Goal: Task Accomplishment & Management: Complete application form

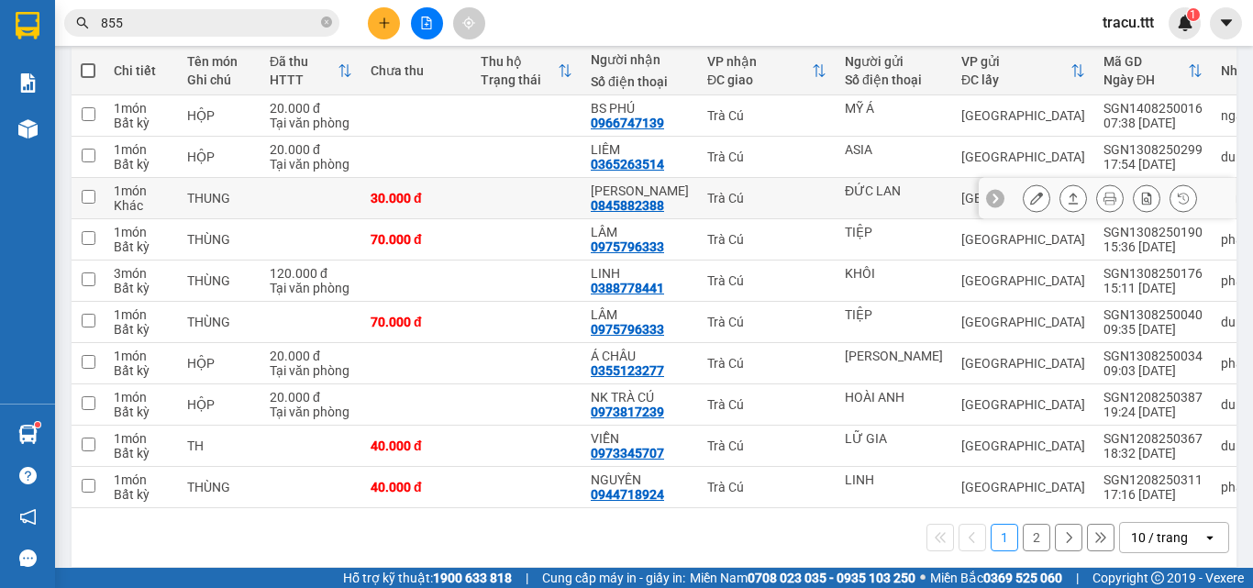
scroll to position [235, 0]
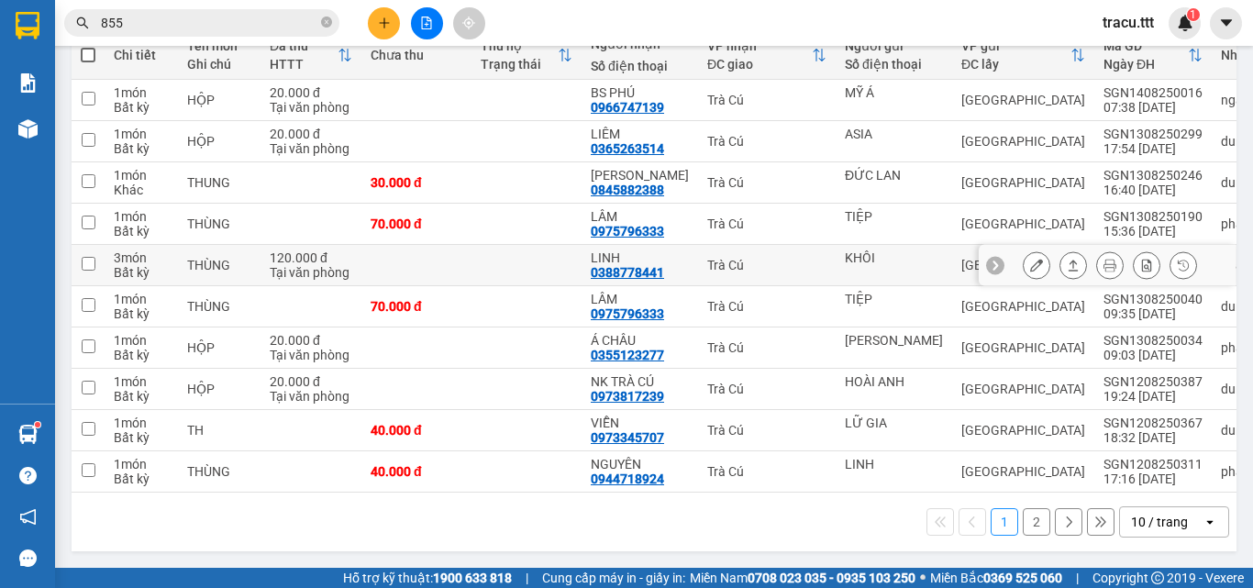
click at [1030, 260] on icon at bounding box center [1036, 265] width 13 height 13
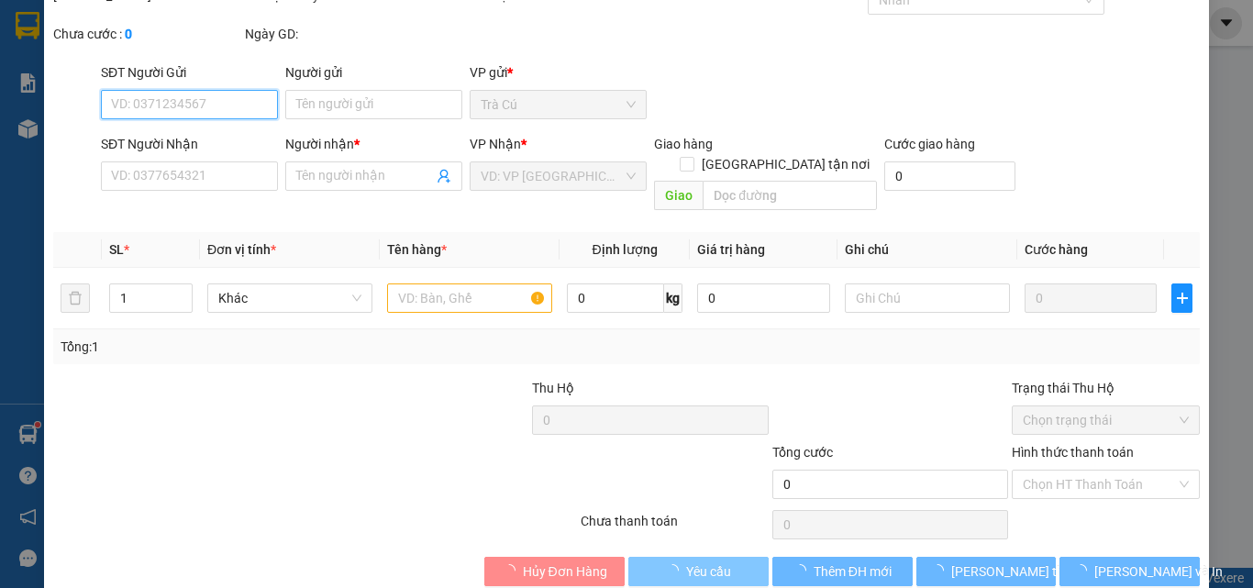
scroll to position [92, 0]
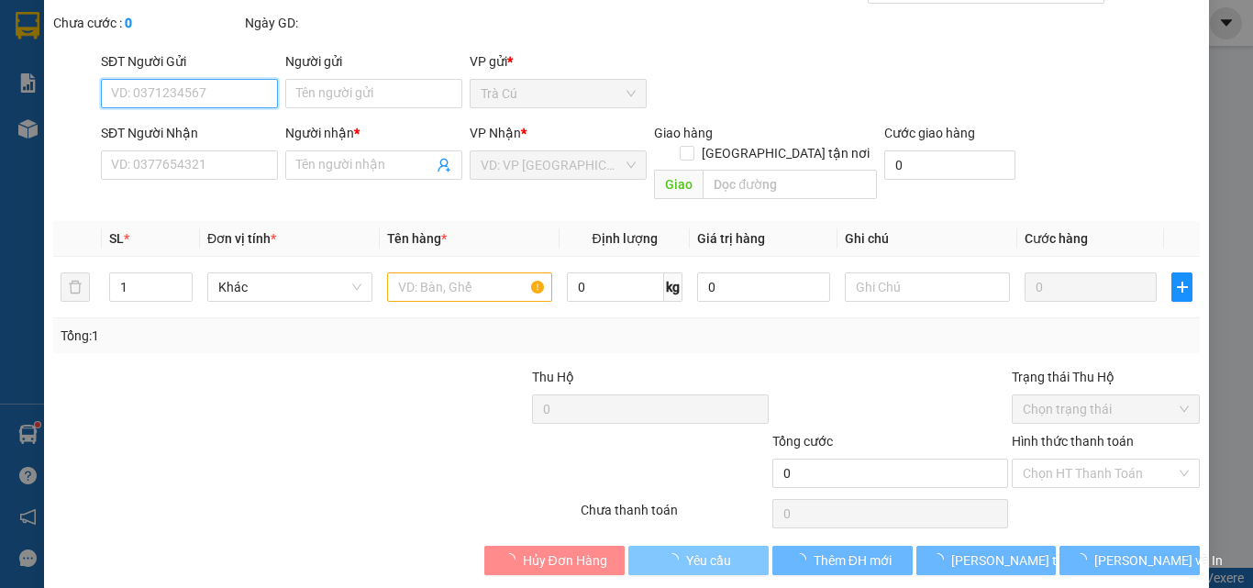
type input "KHÔI"
type input "0388778441"
type input "LINH"
type input "120.000"
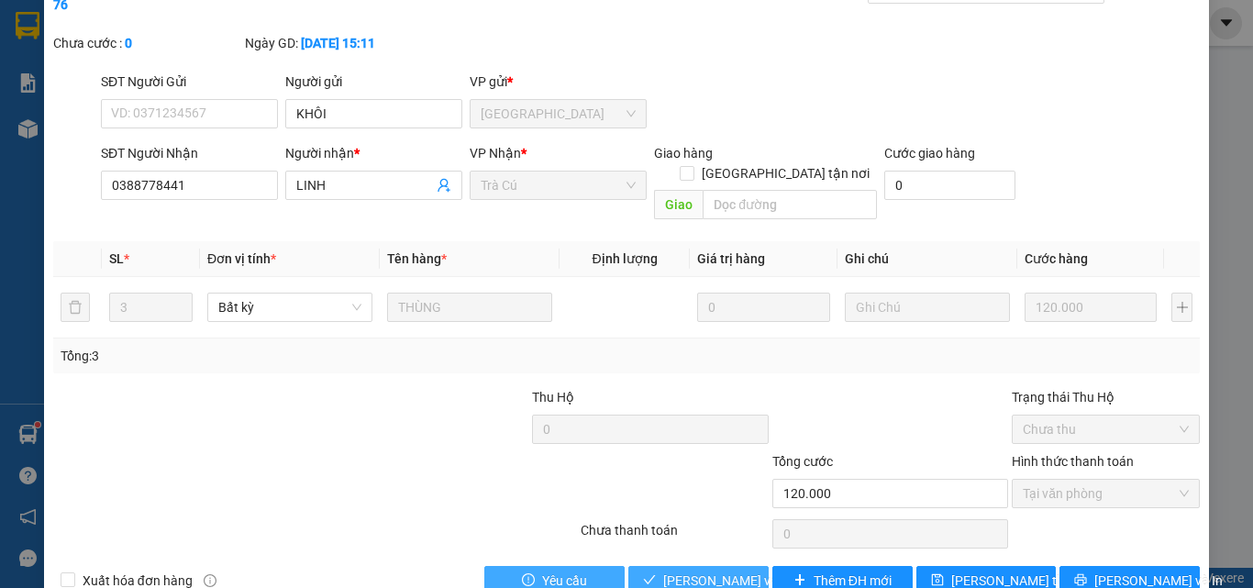
click at [683, 570] on span "[PERSON_NAME] và Giao hàng" at bounding box center [751, 580] width 176 height 20
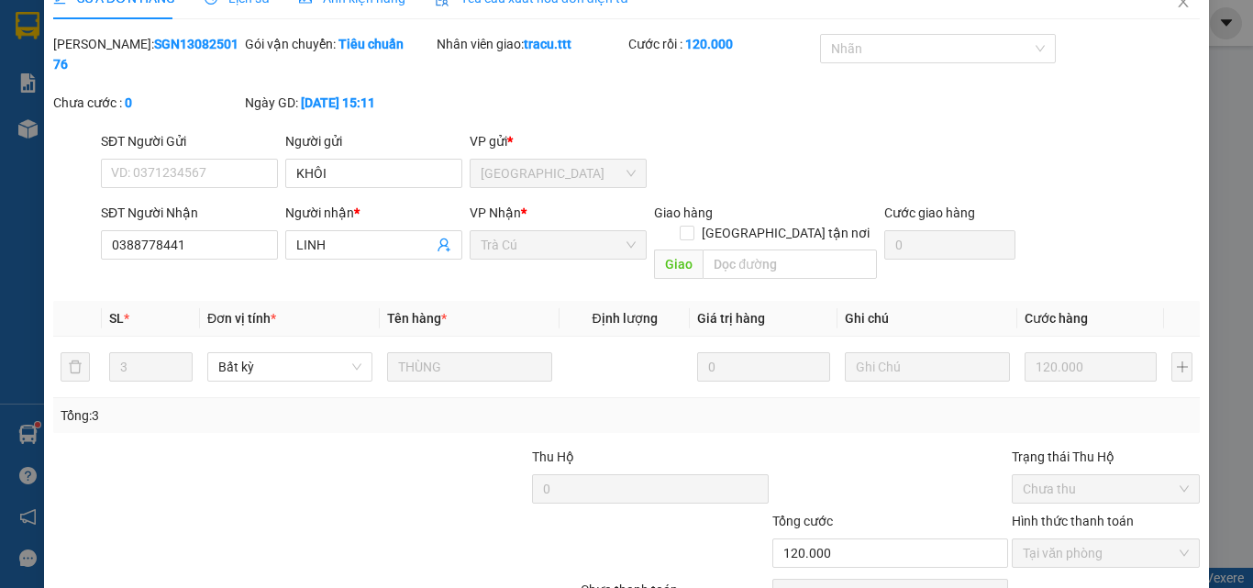
scroll to position [0, 0]
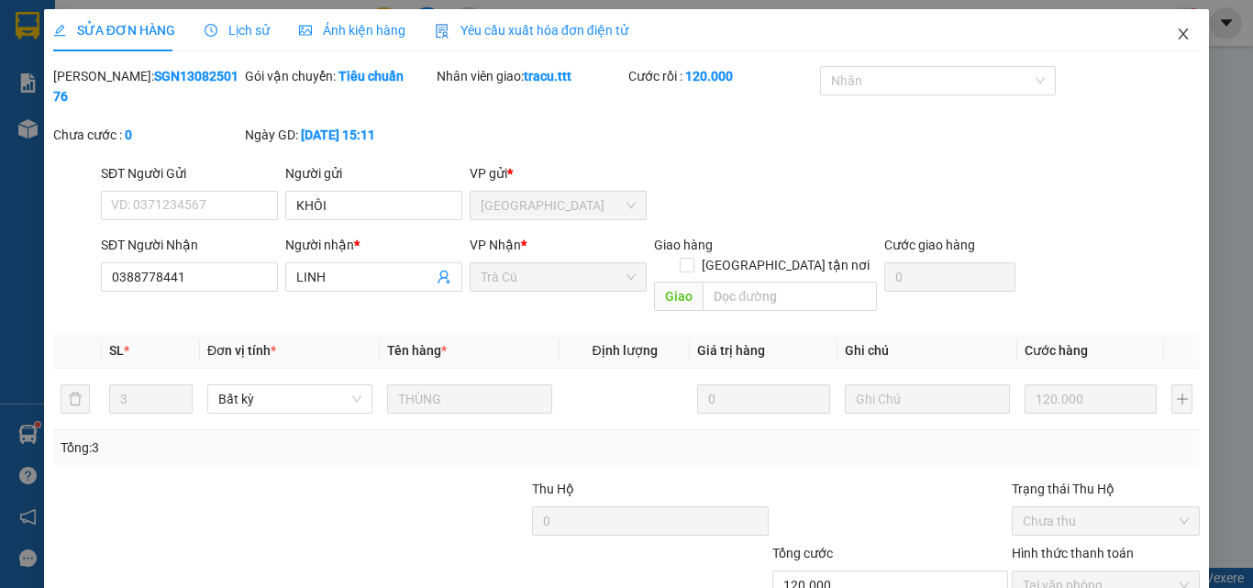
click at [1178, 37] on span "Close" at bounding box center [1183, 34] width 51 height 51
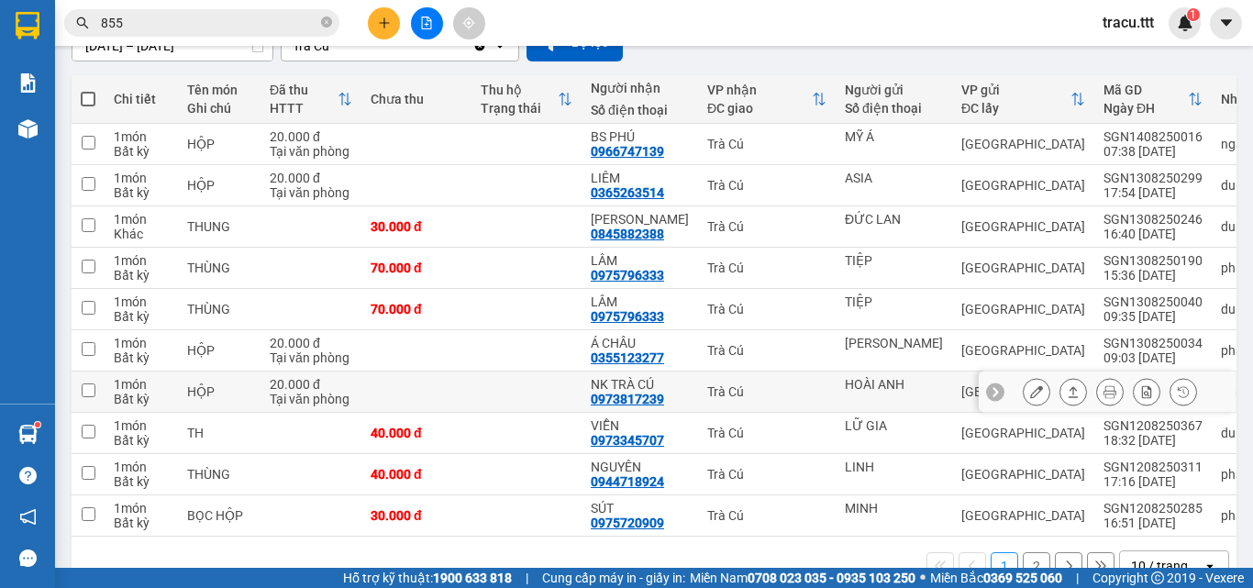
scroll to position [235, 0]
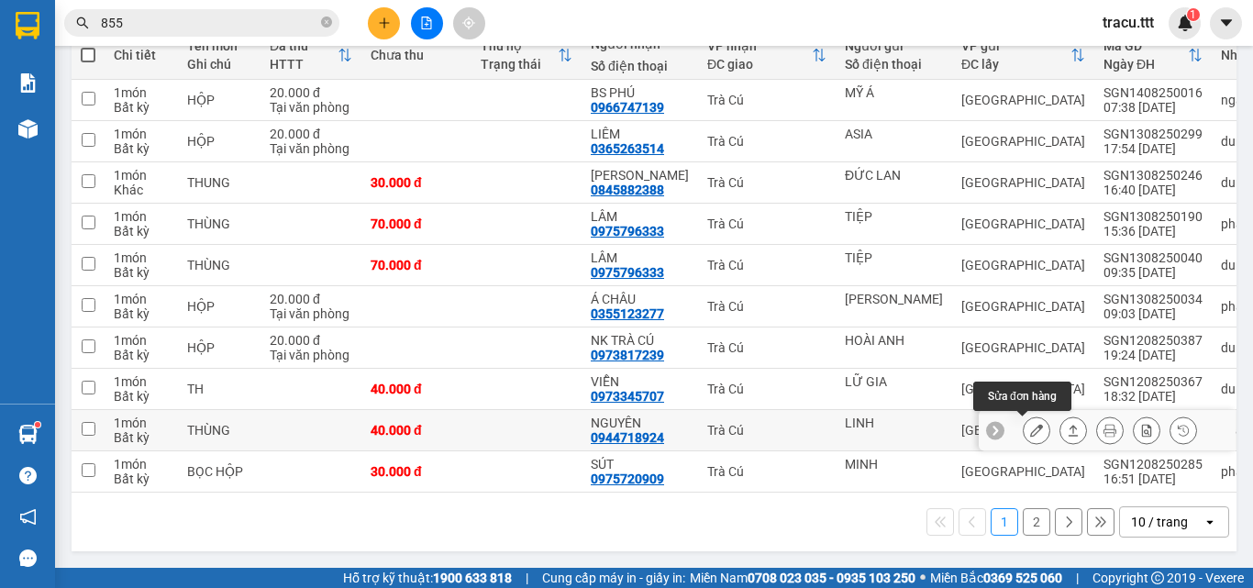
click at [1024, 423] on button at bounding box center [1037, 431] width 26 height 32
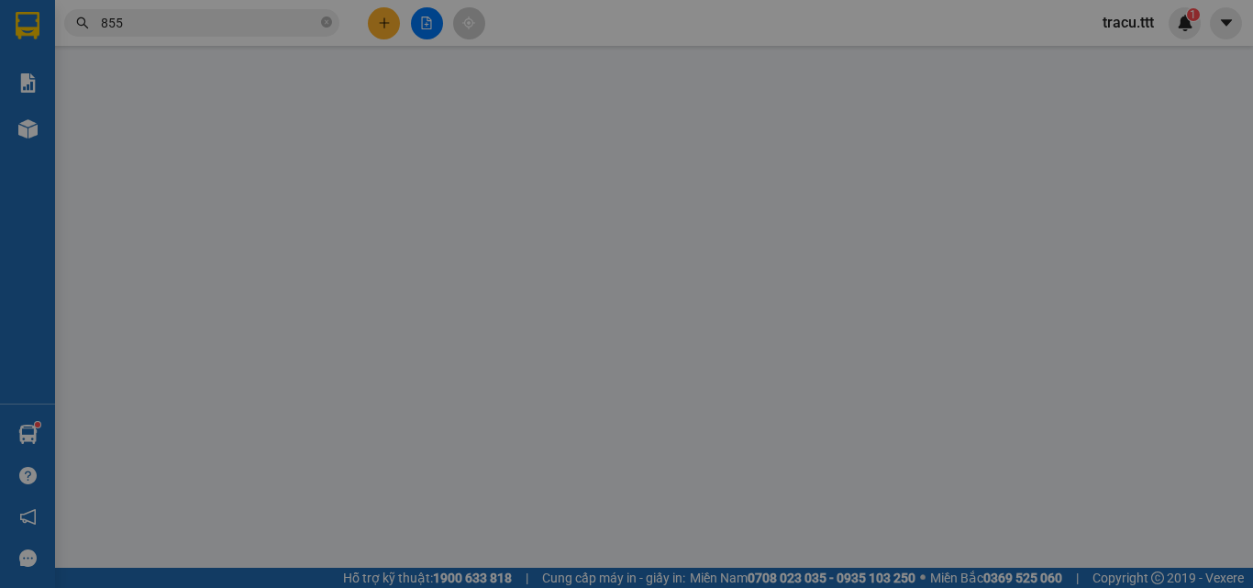
type input "LINH"
type input "0944718924"
type input "NGUYÊN"
type input "40.000"
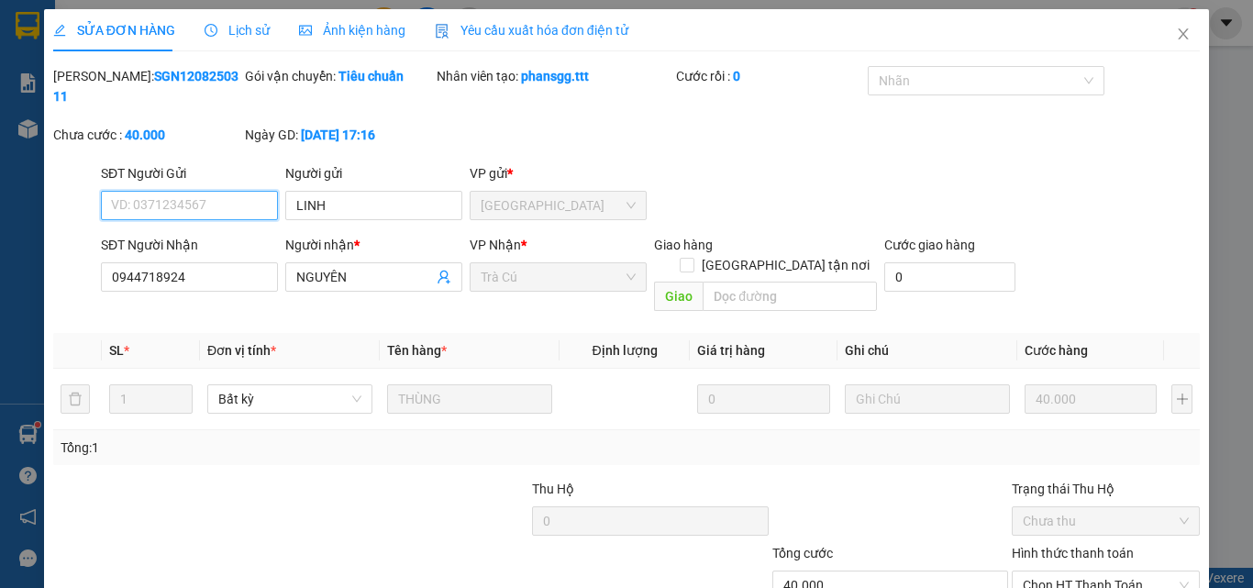
scroll to position [94, 0]
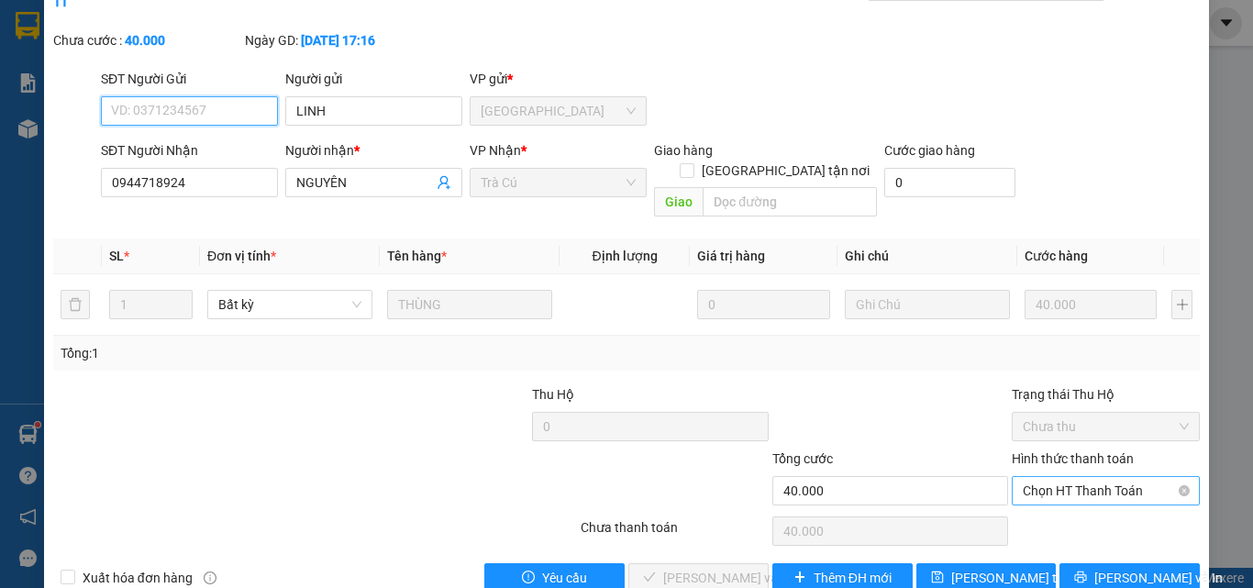
click at [1059, 477] on span "Chọn HT Thanh Toán" at bounding box center [1106, 491] width 166 height 28
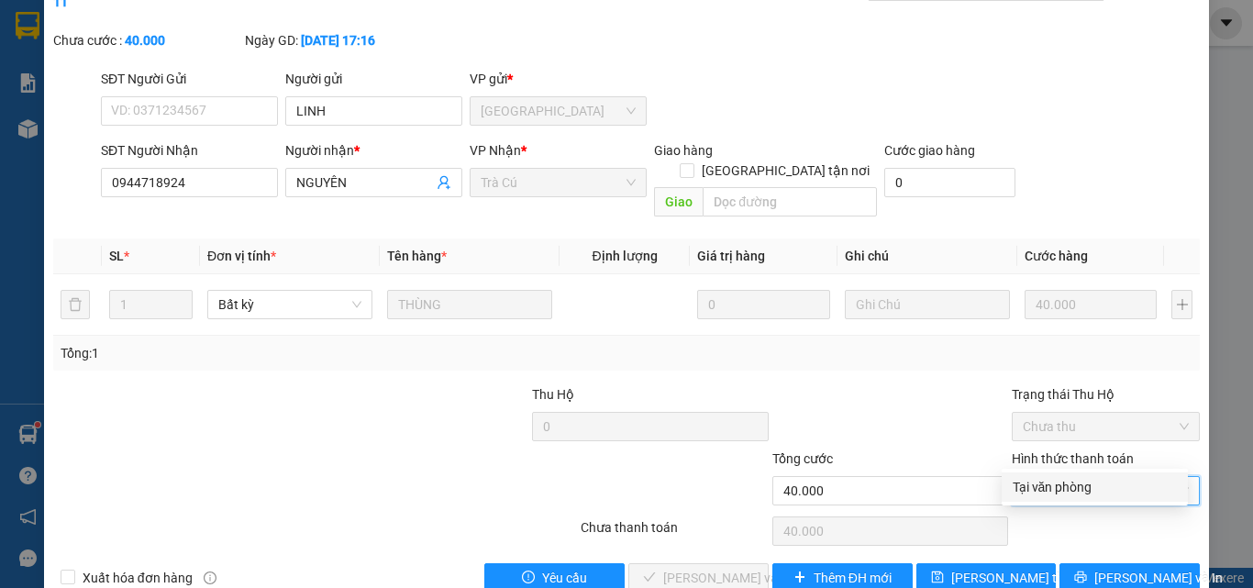
click at [1053, 481] on div "Tại văn phòng" at bounding box center [1095, 487] width 164 height 20
type input "0"
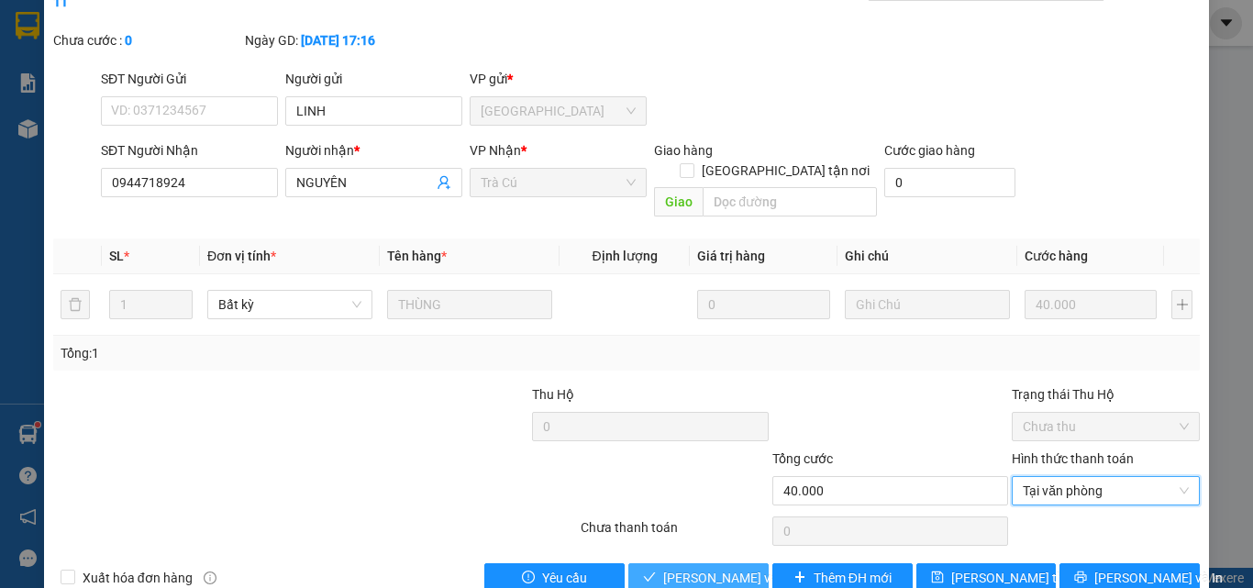
click at [681, 568] on span "[PERSON_NAME] và Giao hàng" at bounding box center [751, 578] width 176 height 20
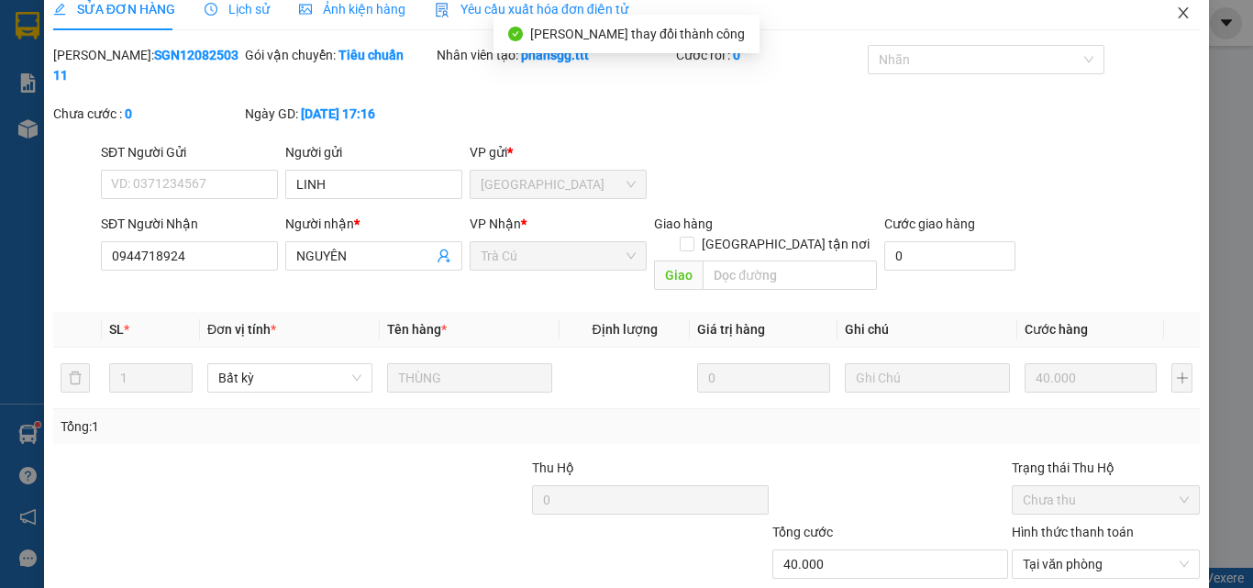
scroll to position [3, 0]
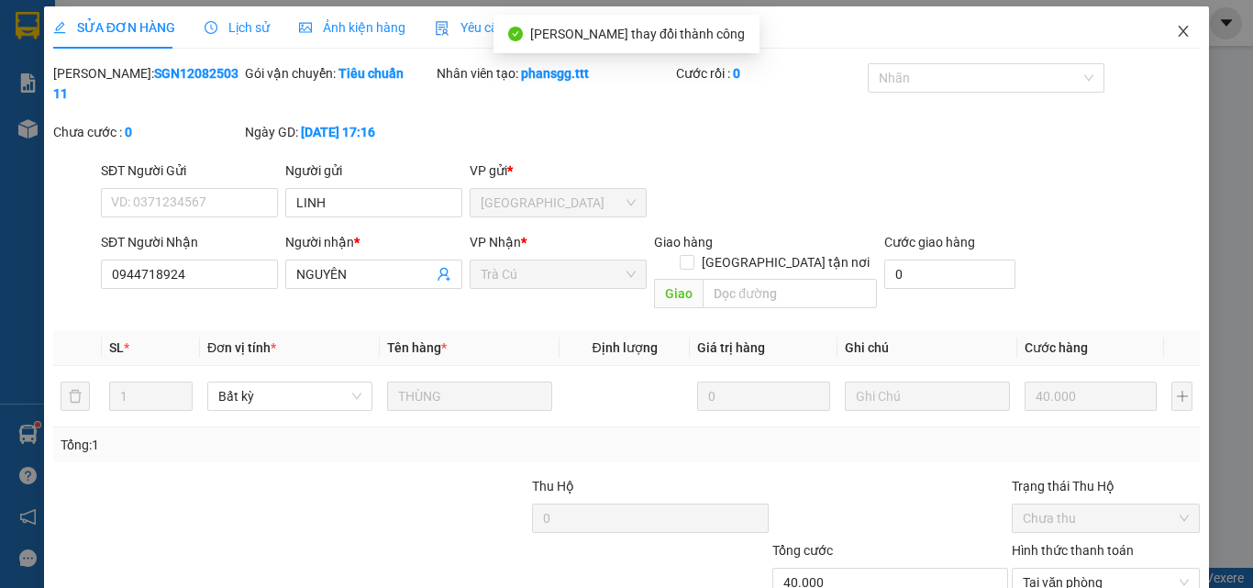
click at [1176, 38] on icon "close" at bounding box center [1183, 31] width 15 height 15
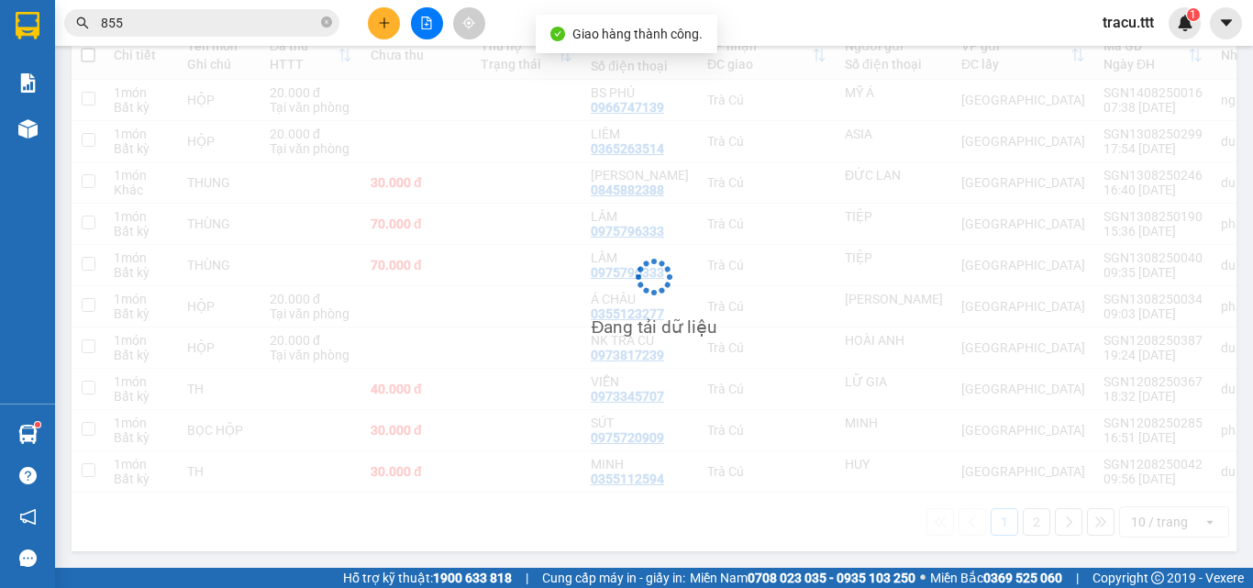
scroll to position [235, 0]
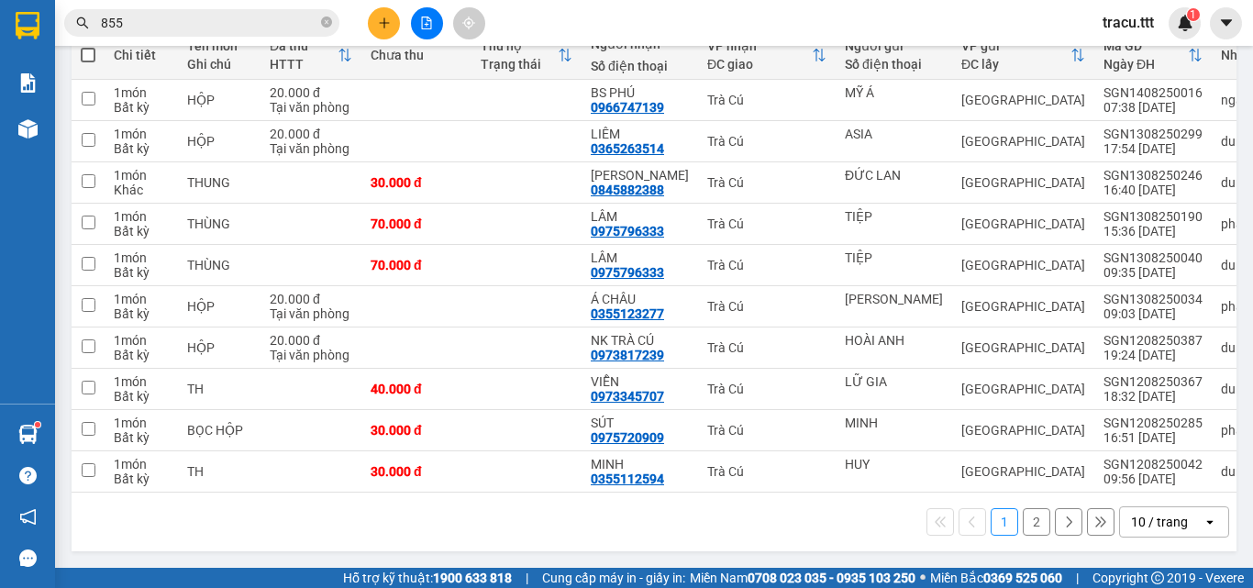
click at [1023, 526] on button "2" at bounding box center [1037, 522] width 28 height 28
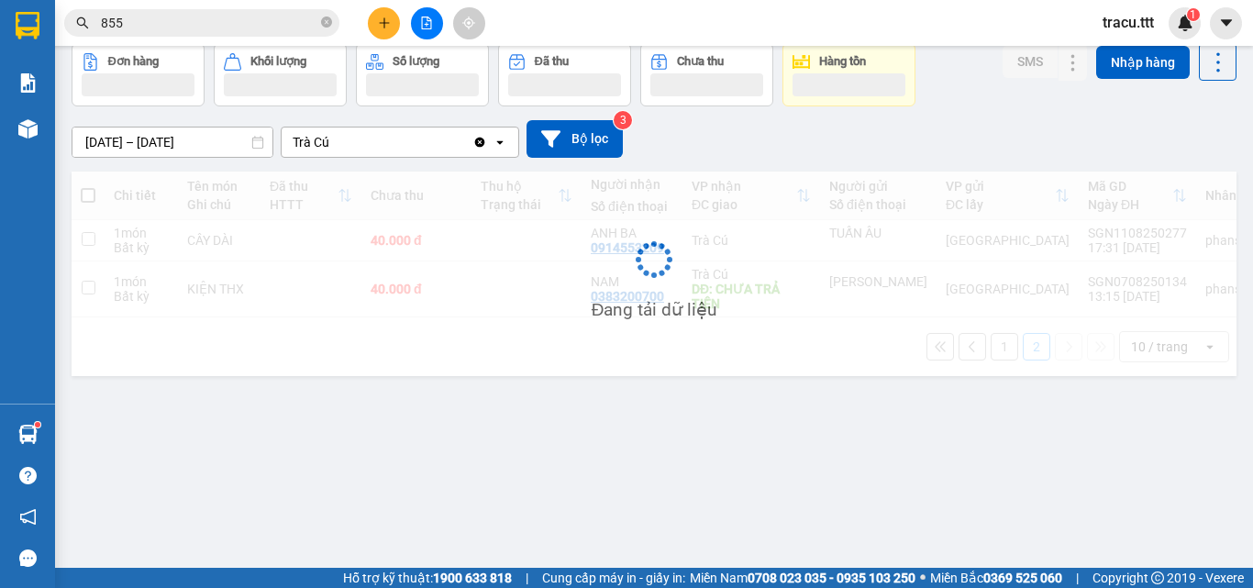
scroll to position [84, 0]
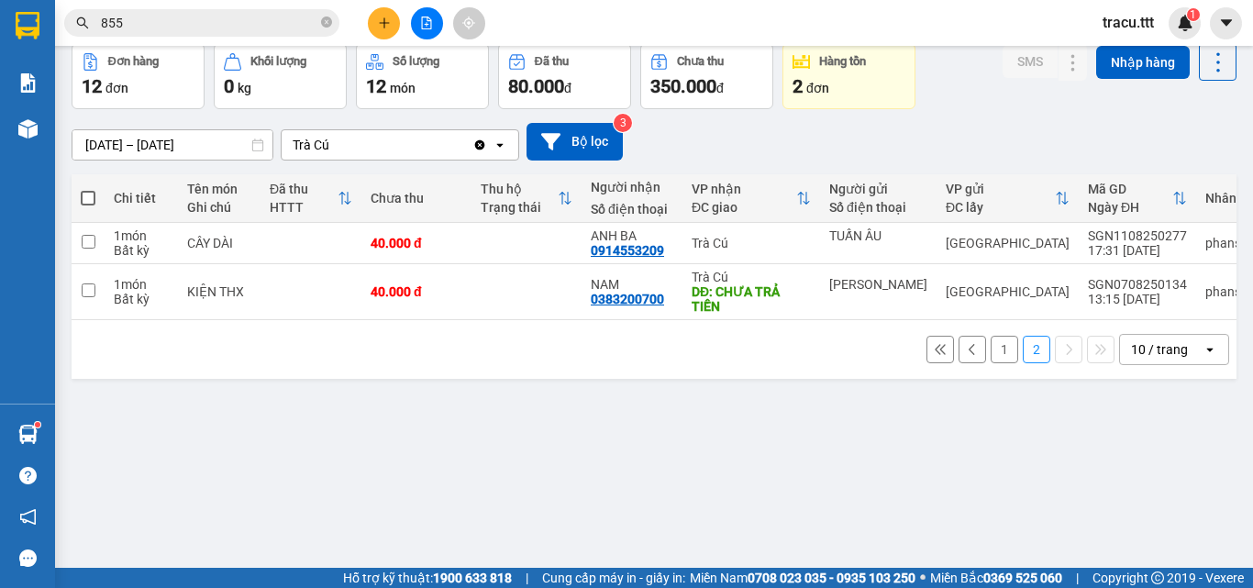
click at [991, 362] on button "1" at bounding box center [1005, 350] width 28 height 28
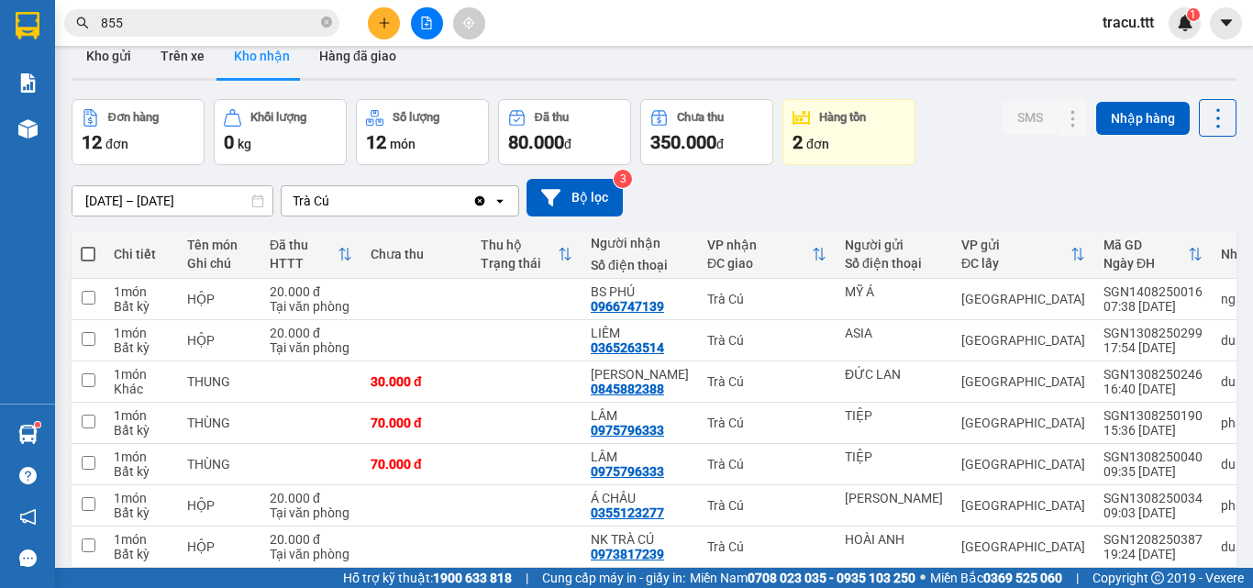
scroll to position [0, 0]
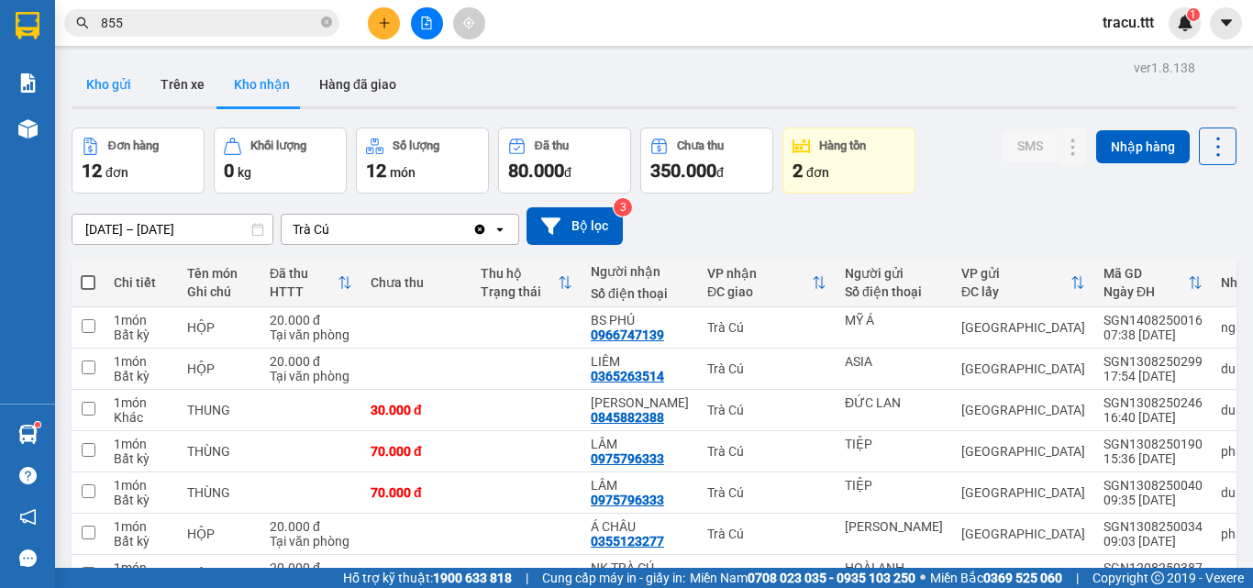
click at [97, 90] on button "Kho gửi" at bounding box center [109, 84] width 74 height 44
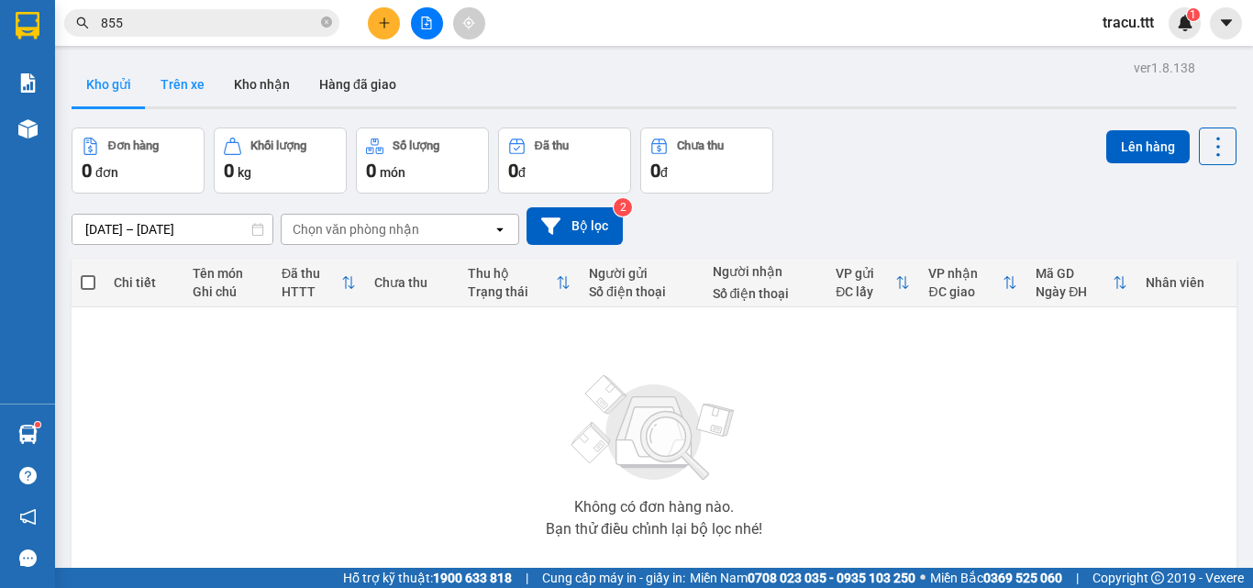
click at [197, 85] on button "Trên xe" at bounding box center [182, 84] width 73 height 44
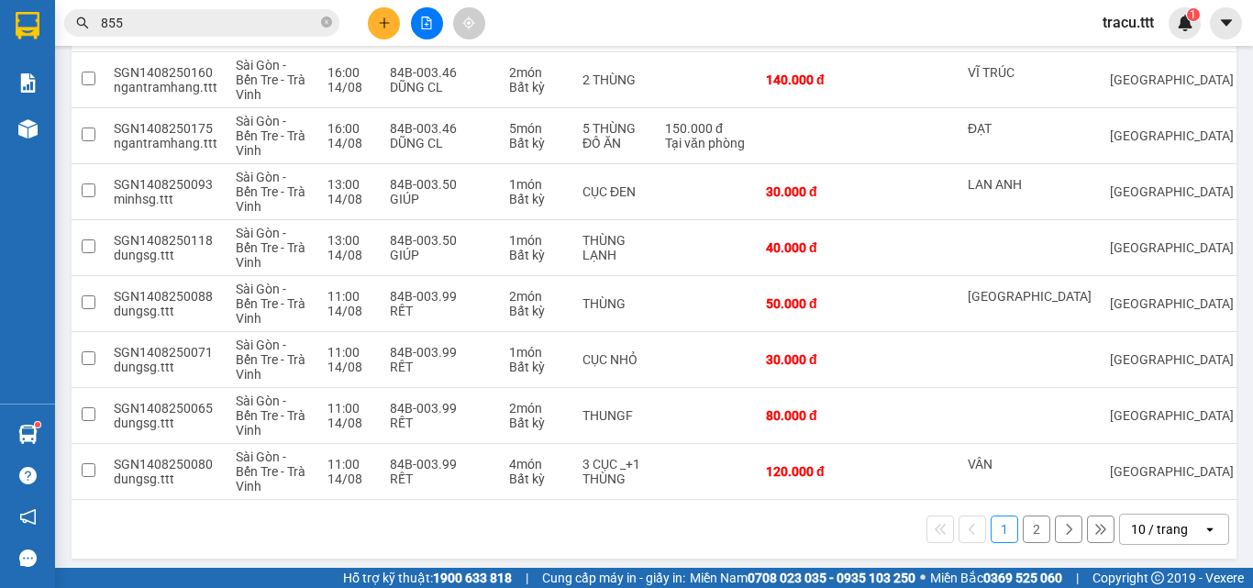
scroll to position [382, 0]
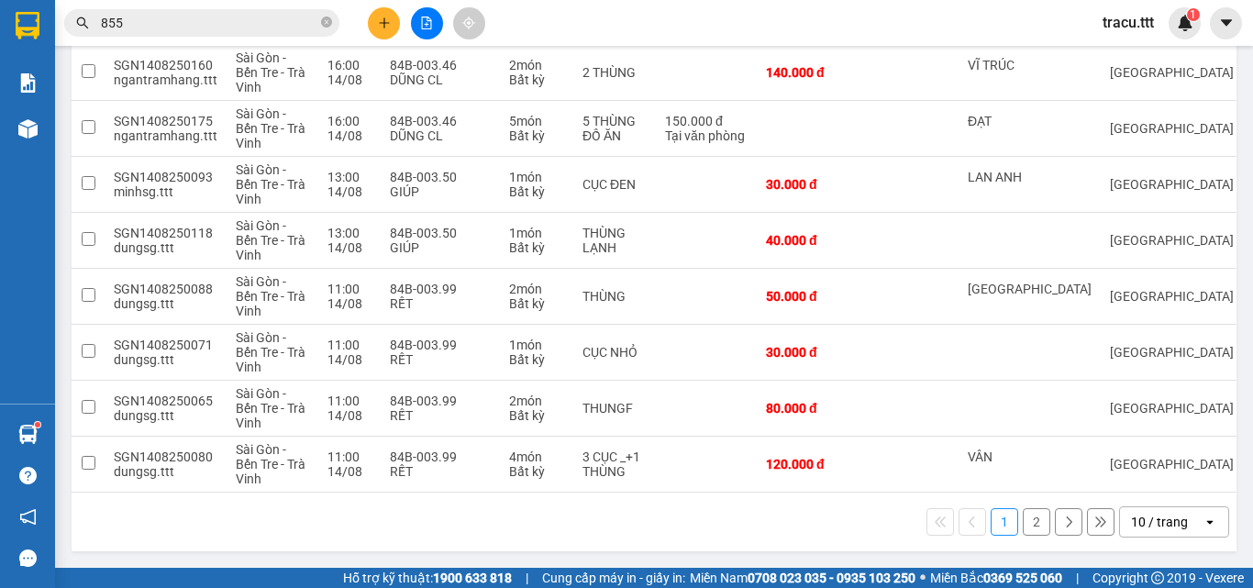
click at [1025, 528] on button "2" at bounding box center [1037, 522] width 28 height 28
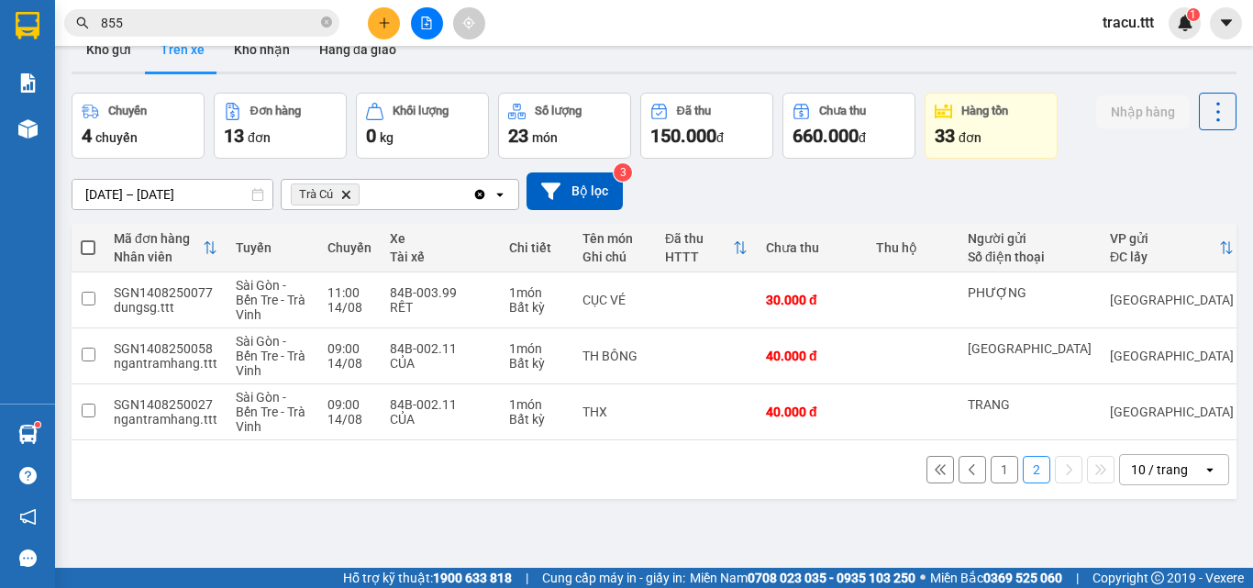
scroll to position [0, 0]
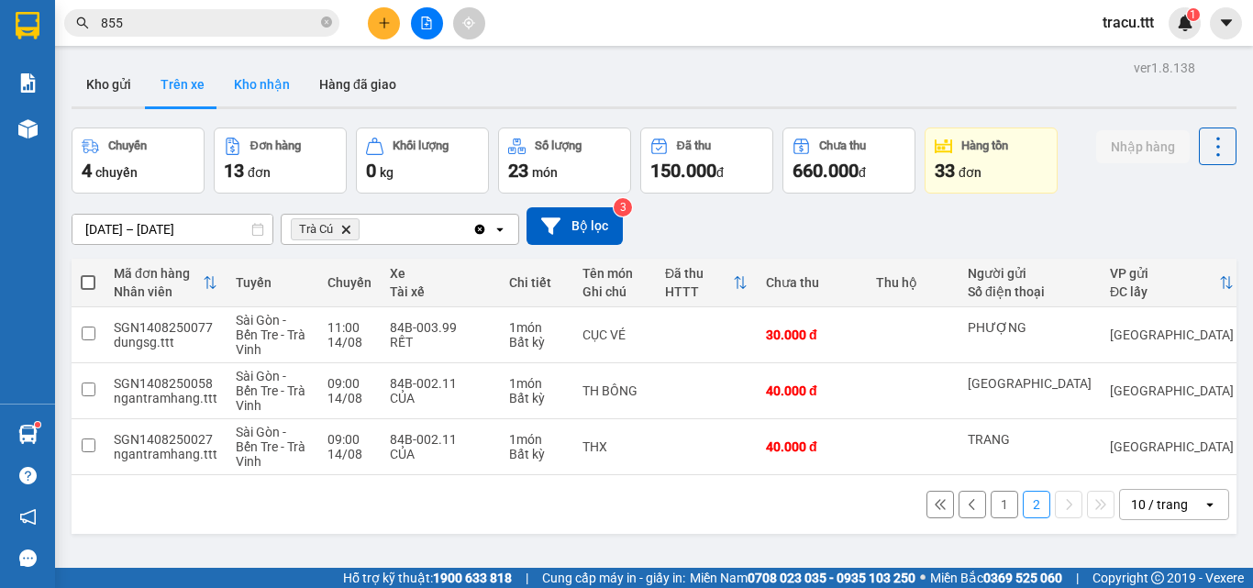
click at [245, 102] on button "Kho nhận" at bounding box center [261, 84] width 85 height 44
type input "[DATE] – [DATE]"
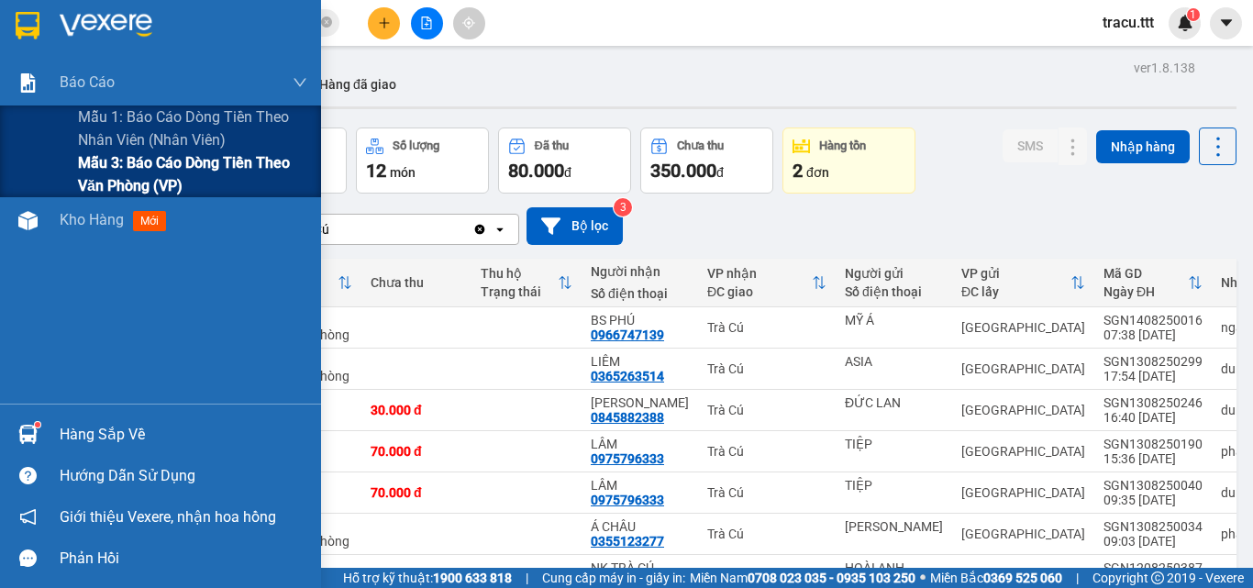
click at [145, 175] on span "Mẫu 3: Báo cáo dòng tiền theo văn phòng (VP)" at bounding box center [192, 174] width 229 height 46
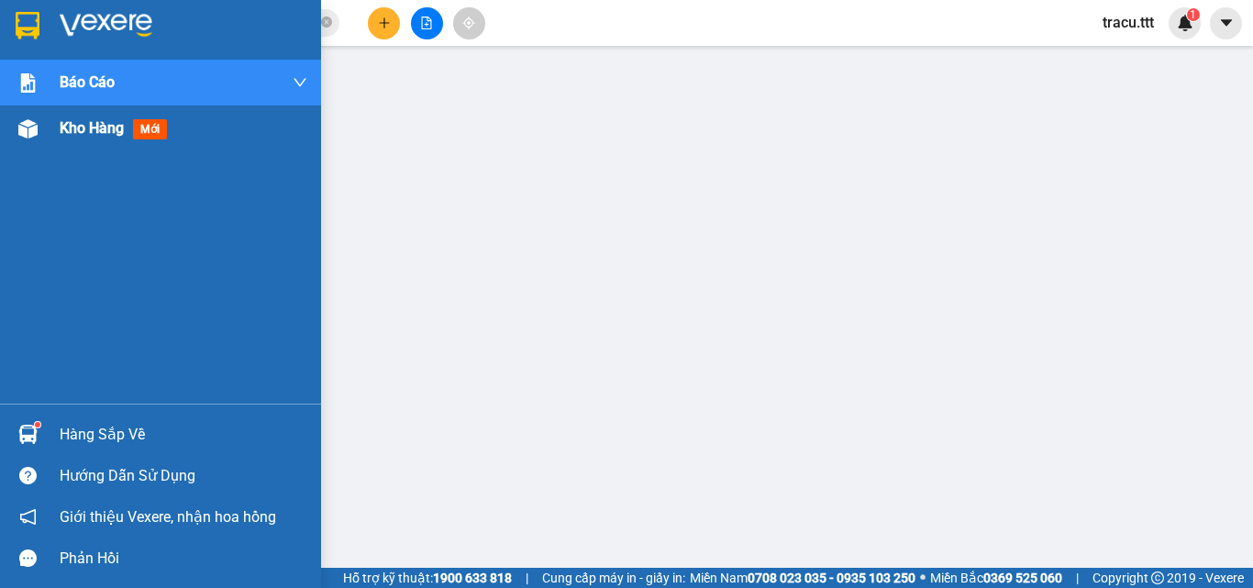
click at [83, 121] on span "Kho hàng" at bounding box center [92, 127] width 64 height 17
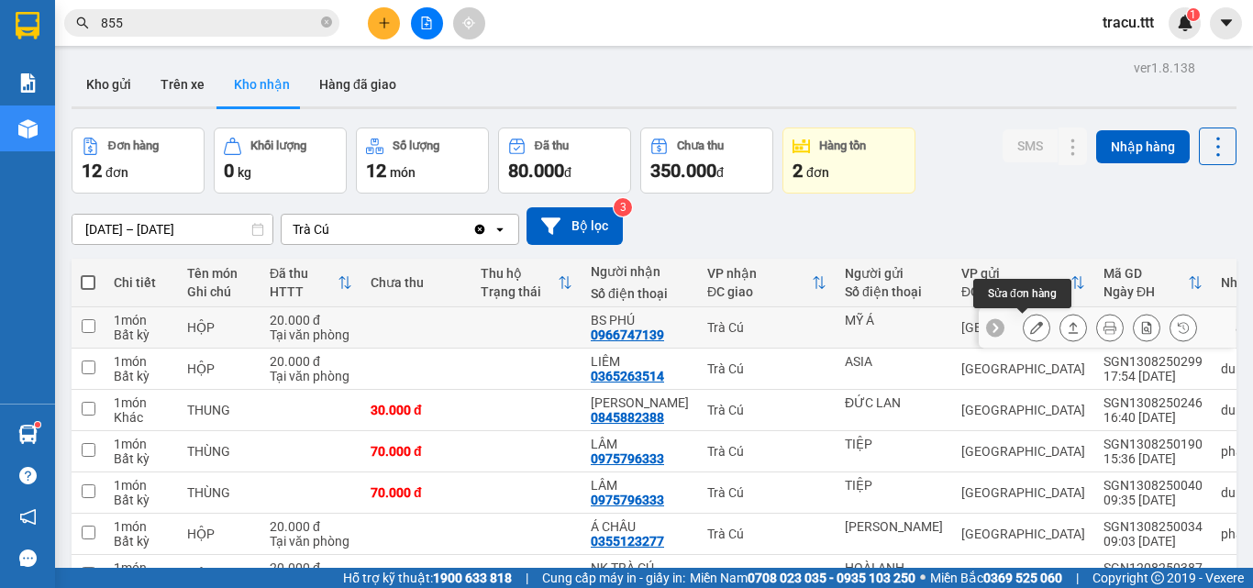
click at [1030, 331] on icon at bounding box center [1036, 327] width 13 height 13
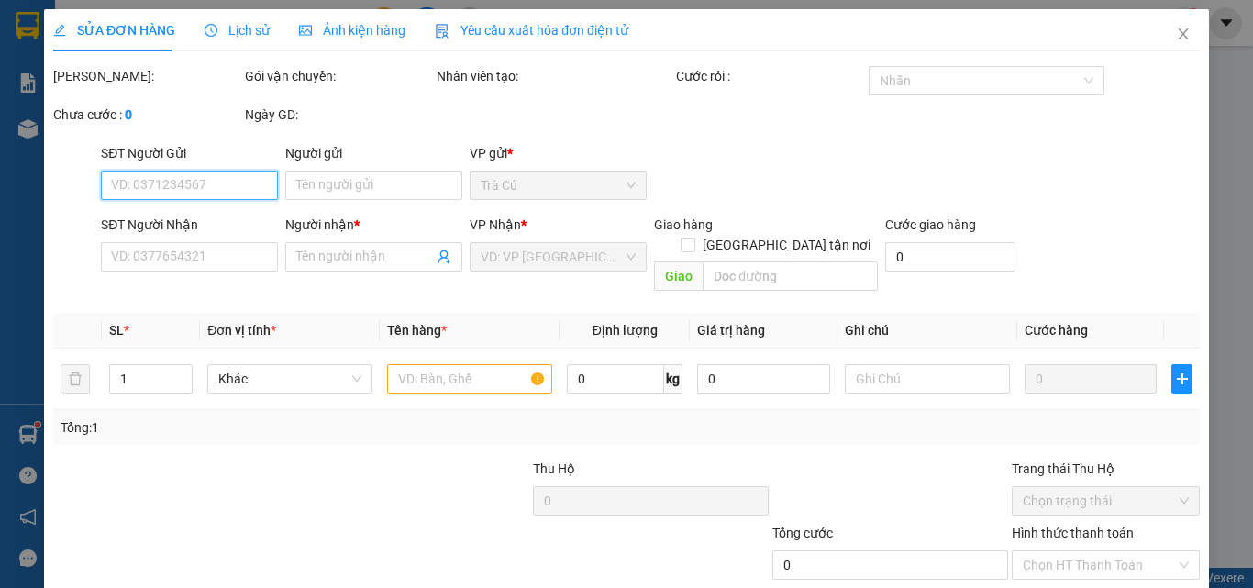
type input "MỸ Á"
type input "0966747139"
type input "BS PHÚ"
type input "20.000"
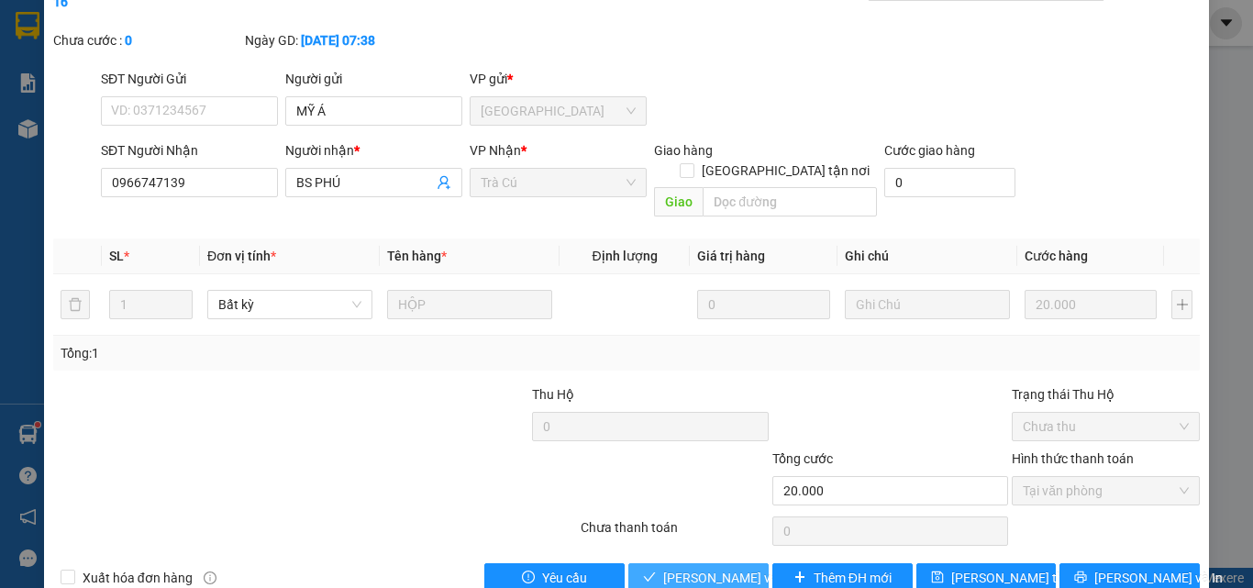
click at [683, 568] on span "[PERSON_NAME] và Giao hàng" at bounding box center [751, 578] width 176 height 20
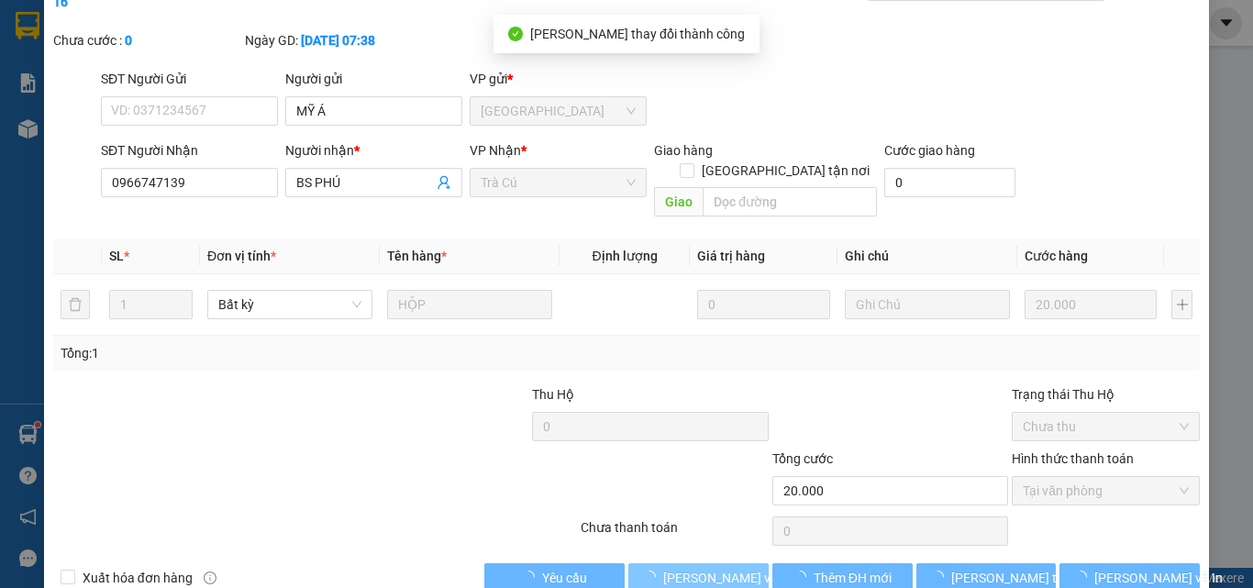
scroll to position [3, 0]
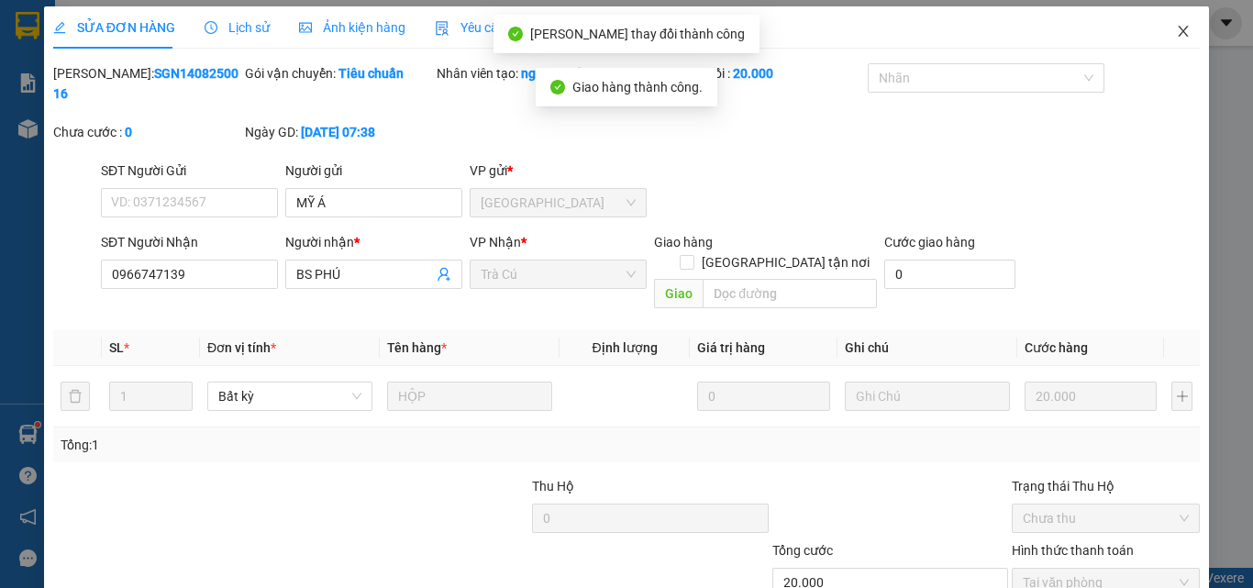
click at [1176, 33] on icon "close" at bounding box center [1183, 31] width 15 height 15
